Goal: Information Seeking & Learning: Learn about a topic

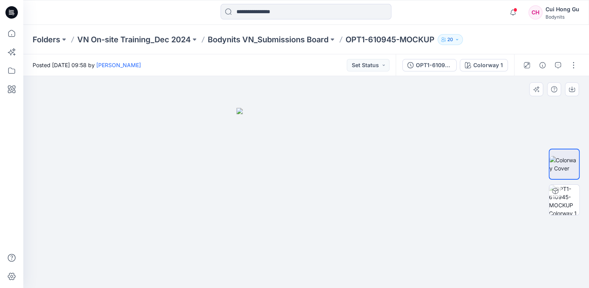
click at [444, 216] on div at bounding box center [306, 182] width 566 height 212
click at [419, 232] on div at bounding box center [306, 182] width 566 height 212
click at [563, 195] on img at bounding box center [564, 200] width 30 height 30
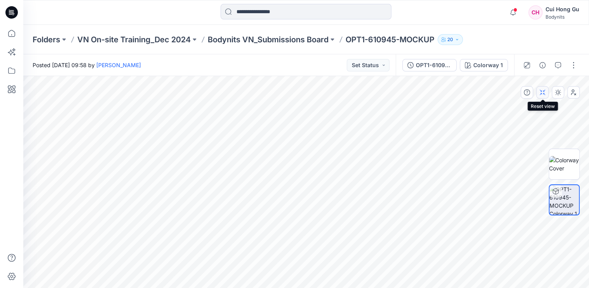
click at [545, 92] on icon "button" at bounding box center [543, 92] width 6 height 6
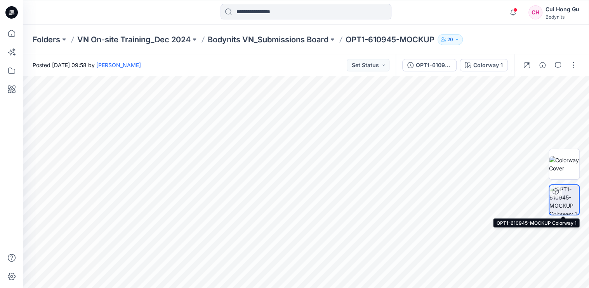
click at [559, 190] on icon at bounding box center [556, 191] width 6 height 6
click at [553, 190] on icon at bounding box center [556, 191] width 6 height 6
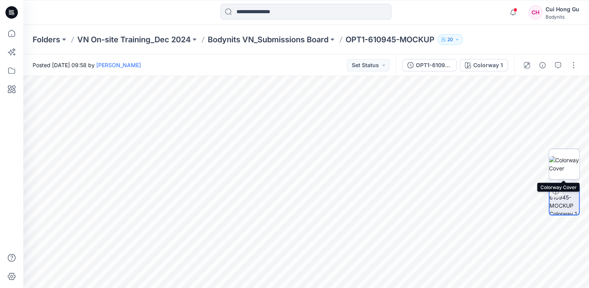
click at [568, 168] on img at bounding box center [564, 164] width 30 height 16
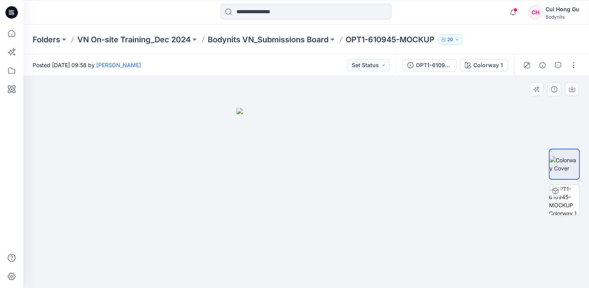
drag, startPoint x: 344, startPoint y: 181, endPoint x: 384, endPoint y: 181, distance: 39.6
click at [384, 181] on div at bounding box center [306, 182] width 566 height 212
click at [384, 180] on div at bounding box center [306, 182] width 566 height 212
click at [462, 239] on div at bounding box center [306, 182] width 566 height 212
click at [423, 236] on div at bounding box center [306, 182] width 566 height 212
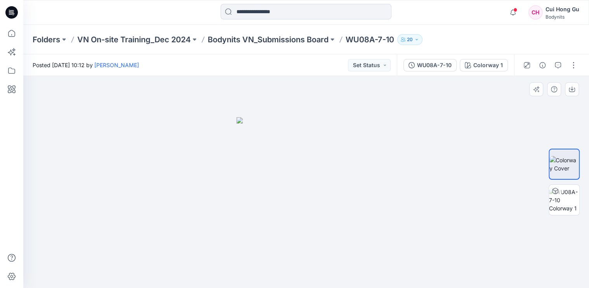
click at [378, 189] on div at bounding box center [306, 182] width 566 height 212
click at [560, 194] on div at bounding box center [555, 191] width 12 height 12
click at [427, 213] on div at bounding box center [306, 182] width 566 height 212
click at [431, 212] on div at bounding box center [306, 182] width 566 height 212
click at [455, 23] on div "Notifications Jenny Ha has updated WU08A-7-10 with WU08A-7-10 17 hours ago Jenn…" at bounding box center [306, 12] width 566 height 25
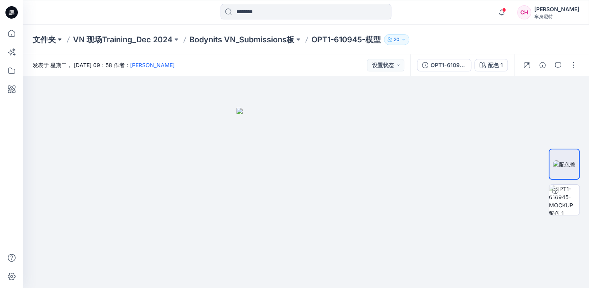
click at [59, 38] on button at bounding box center [60, 39] width 8 height 11
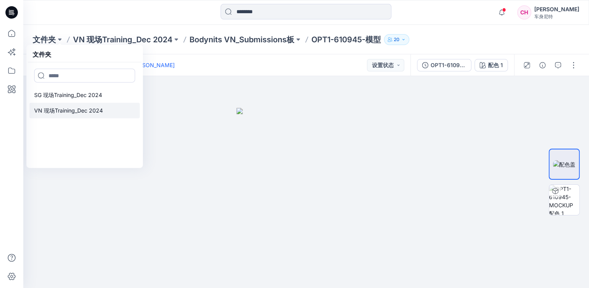
click at [46, 111] on p "VN 现场Training_Dec 2024" at bounding box center [68, 110] width 69 height 9
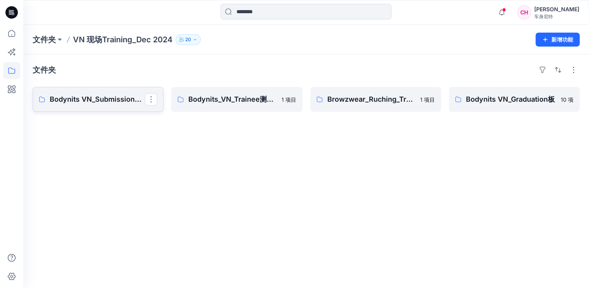
click at [52, 99] on p "Bodynits VN_Submissions板" at bounding box center [97, 99] width 95 height 11
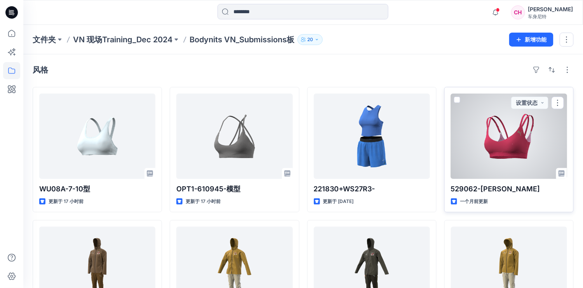
click at [563, 207] on div "529062-哈珍妮 一个月前更新 设置状态" at bounding box center [508, 150] width 129 height 126
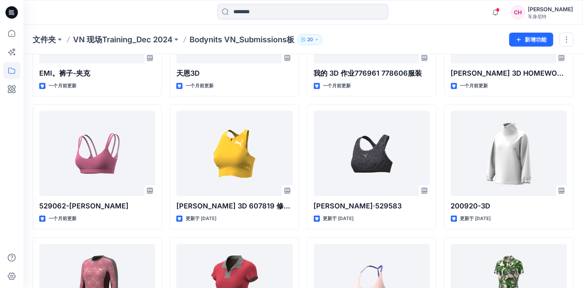
scroll to position [626, 0]
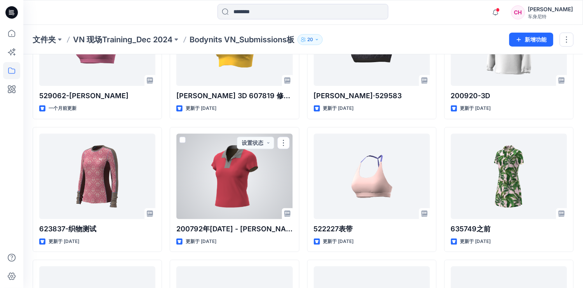
click at [266, 194] on div at bounding box center [234, 176] width 116 height 85
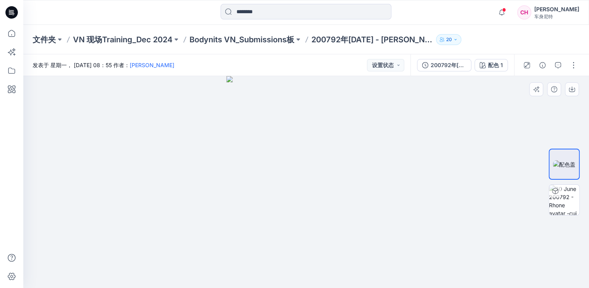
drag, startPoint x: 418, startPoint y: 200, endPoint x: 504, endPoint y: 199, distance: 85.9
click at [419, 200] on div at bounding box center [306, 182] width 566 height 212
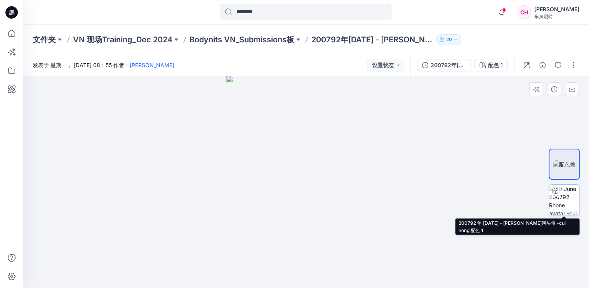
click at [555, 190] on icon at bounding box center [556, 191] width 6 height 6
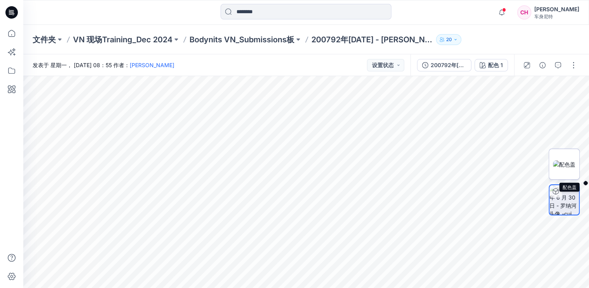
click at [562, 165] on img at bounding box center [564, 164] width 23 height 8
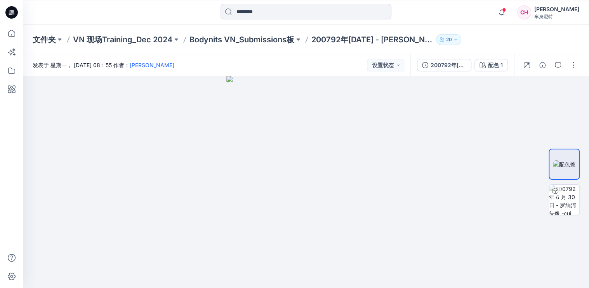
drag, startPoint x: 562, startPoint y: 165, endPoint x: 583, endPoint y: -24, distance: 190.4
click at [583, 0] on html "通知 Jenny Ha 已将 WU08A-7-10 更新为 WU08A-7-10 17小时前 Jenny Ha 在 Bodynits VN_Submissio…" at bounding box center [294, 144] width 589 height 288
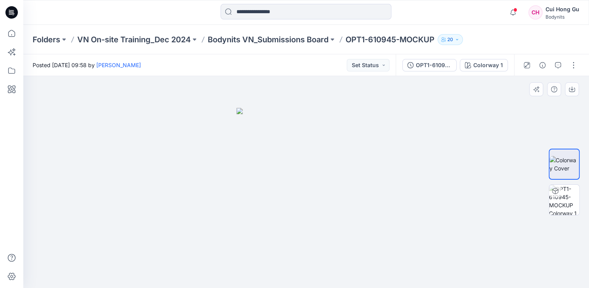
click at [443, 124] on div at bounding box center [306, 182] width 566 height 212
click at [436, 188] on div at bounding box center [306, 182] width 566 height 212
drag, startPoint x: 419, startPoint y: 176, endPoint x: 430, endPoint y: 172, distance: 11.6
click at [420, 176] on div at bounding box center [306, 182] width 566 height 212
drag, startPoint x: 565, startPoint y: 167, endPoint x: 573, endPoint y: 167, distance: 8.2
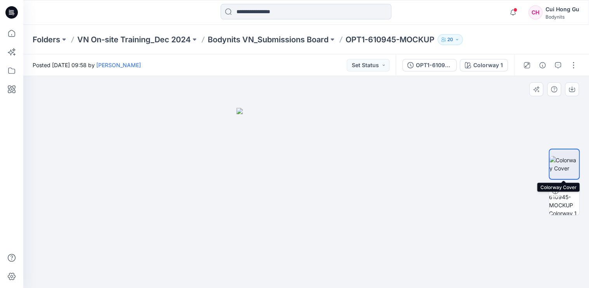
click at [565, 167] on img at bounding box center [565, 164] width 30 height 16
click at [573, 167] on img at bounding box center [565, 164] width 30 height 16
click at [573, 166] on img at bounding box center [565, 164] width 30 height 16
click at [386, 253] on div at bounding box center [306, 182] width 566 height 212
drag, startPoint x: 354, startPoint y: 184, endPoint x: 374, endPoint y: 183, distance: 19.8
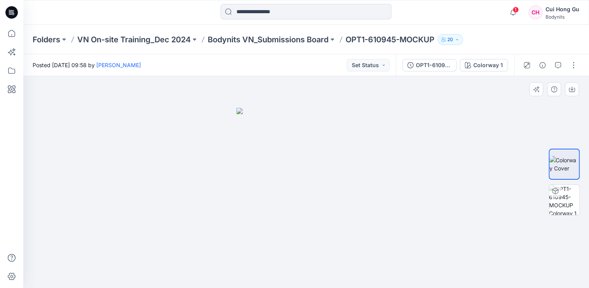
click at [365, 183] on img at bounding box center [306, 198] width 139 height 180
click at [391, 167] on div at bounding box center [306, 182] width 566 height 212
